Goal: Information Seeking & Learning: Learn about a topic

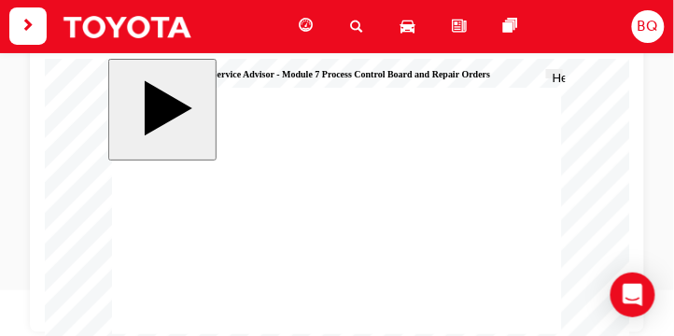
radio input "true"
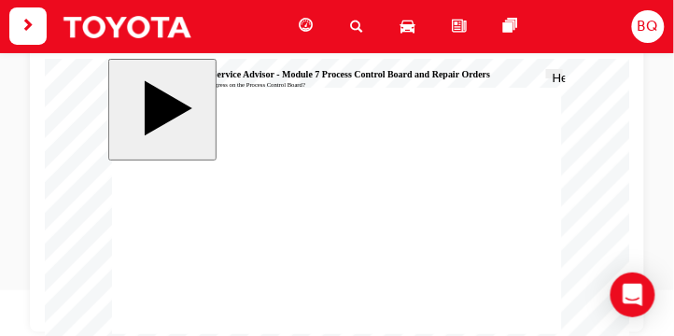
radio input "true"
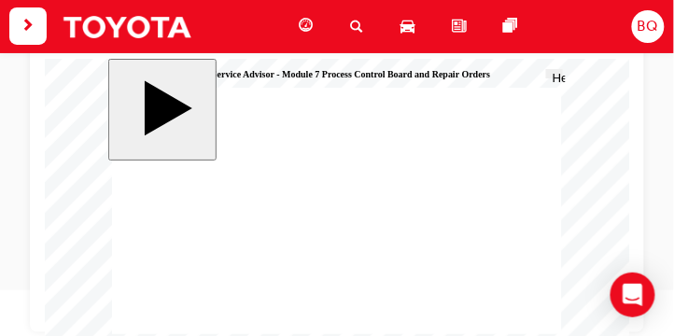
radio input "true"
drag, startPoint x: 545, startPoint y: 347, endPoint x: 530, endPoint y: 349, distance: 15.2
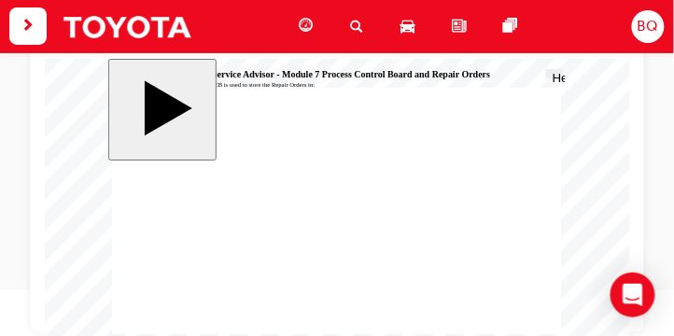
radio input "true"
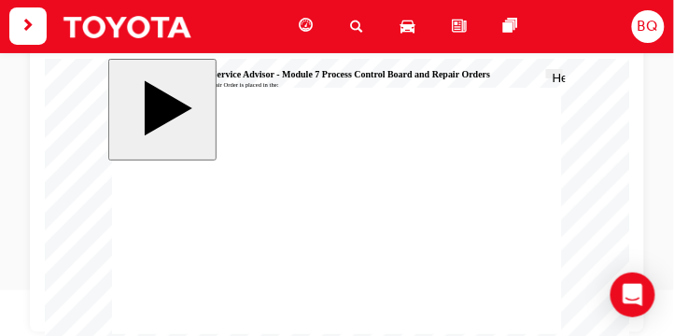
radio input "true"
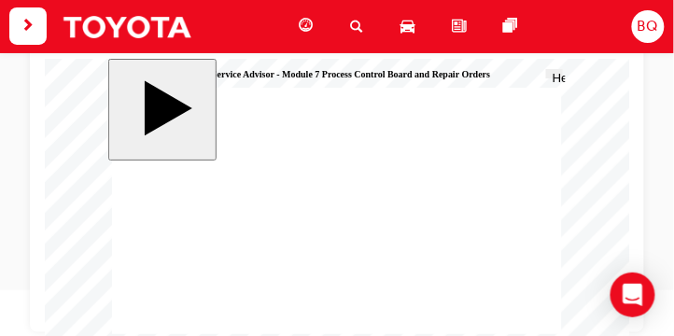
radio input "true"
drag, startPoint x: 545, startPoint y: 344, endPoint x: 498, endPoint y: 335, distance: 47.5
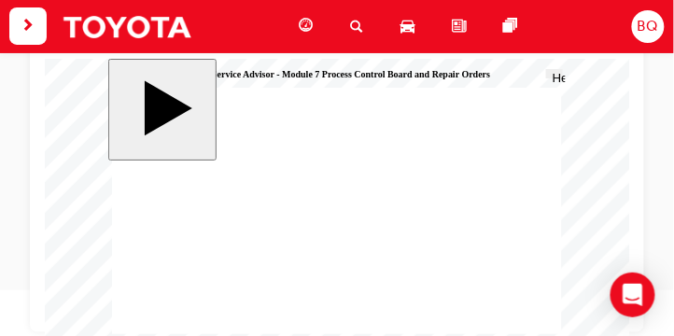
radio input "true"
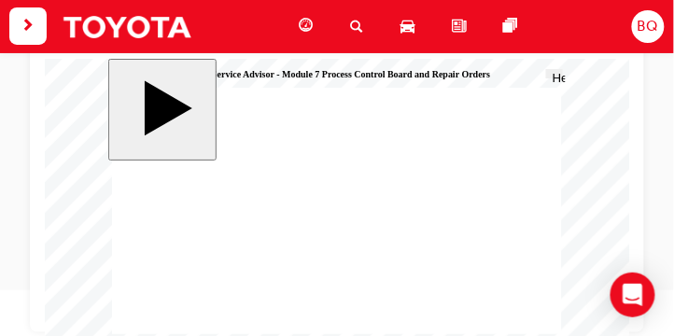
radio input "true"
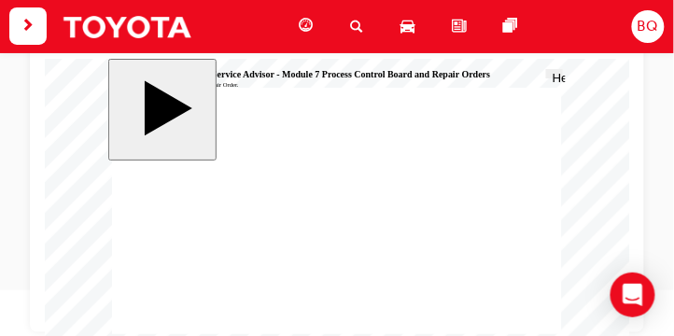
drag, startPoint x: 165, startPoint y: 200, endPoint x: 168, endPoint y: 189, distance: 11.6
radio input "true"
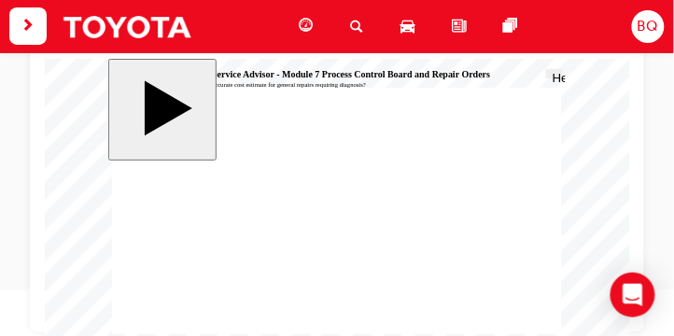
click at [355, 21] on span "search-icon" at bounding box center [356, 26] width 13 height 23
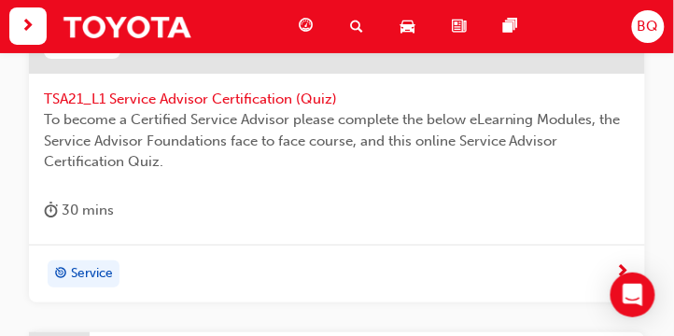
scroll to position [913, 0]
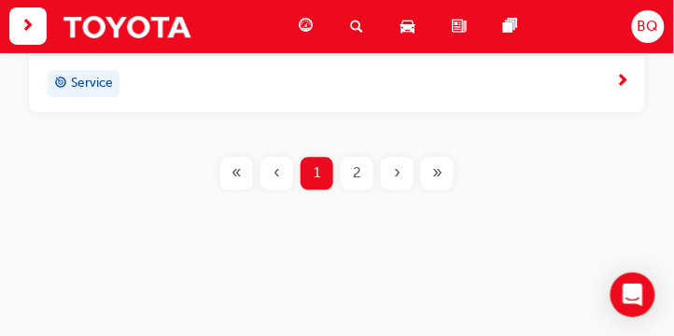
click at [353, 170] on span "2" at bounding box center [357, 173] width 8 height 21
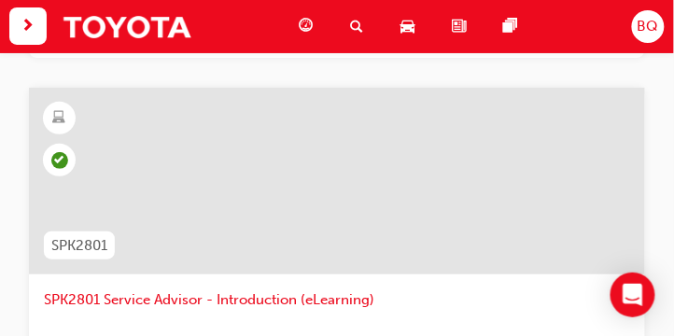
scroll to position [1084, 0]
